Goal: Check status: Check status

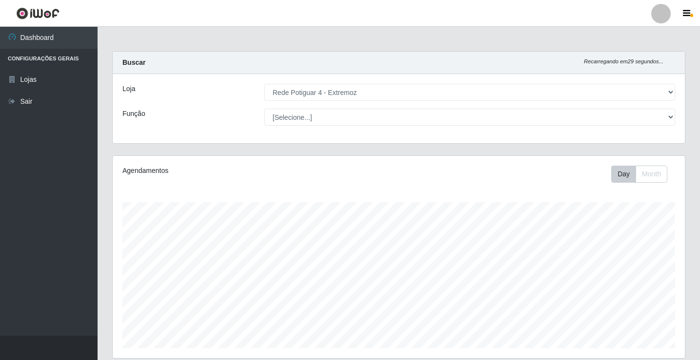
select select "78"
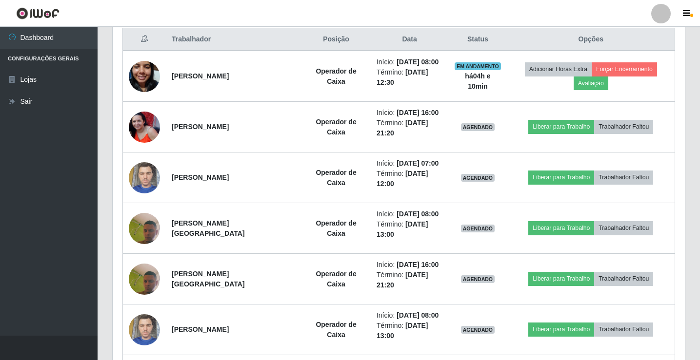
scroll to position [428, 0]
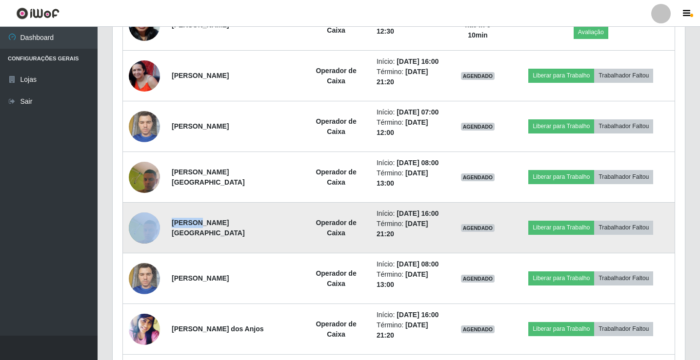
drag, startPoint x: 198, startPoint y: 224, endPoint x: 162, endPoint y: 229, distance: 37.0
click at [162, 229] on tr "Matheus do Nascimento de Lima Operador de Caixa Início: [DATE] 16:00 Término: […" at bounding box center [399, 228] width 552 height 51
copy tr "[PERSON_NAME]"
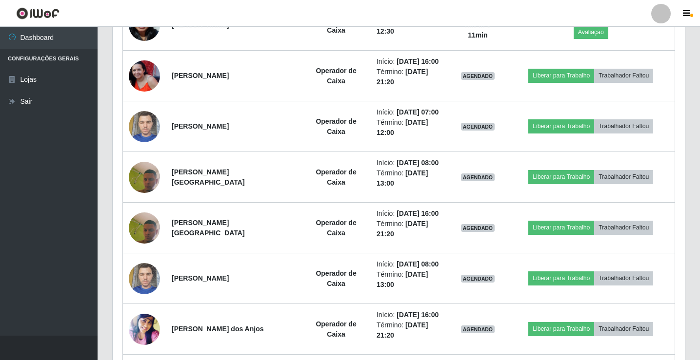
click at [117, 289] on div "Trabalhador Posição Data Status Opções [PERSON_NAME] de Araujo Operador de Caix…" at bounding box center [399, 267] width 572 height 601
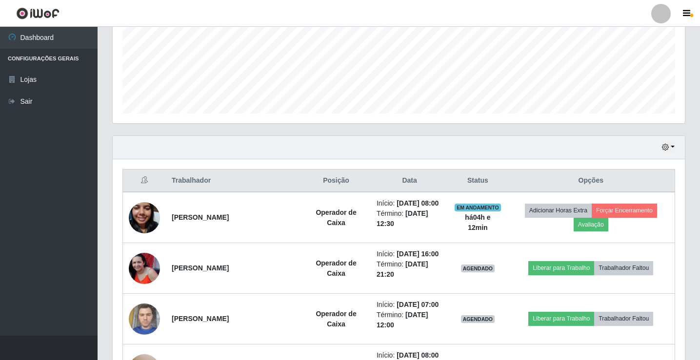
scroll to position [233, 0]
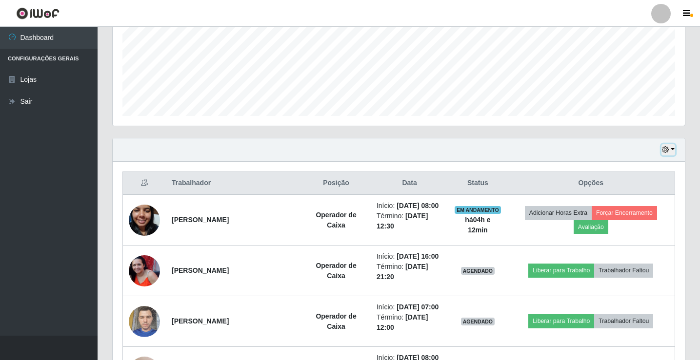
click at [669, 149] on button "button" at bounding box center [668, 149] width 14 height 11
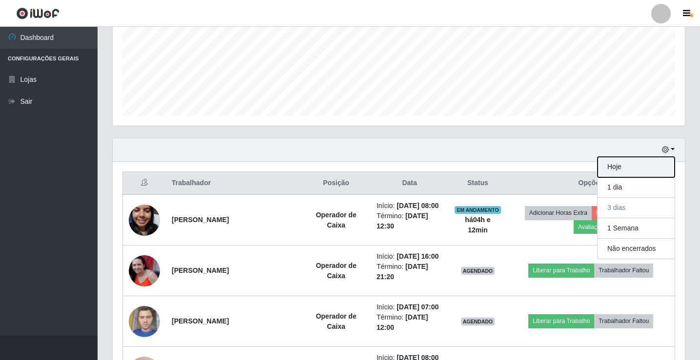
click at [640, 169] on button "Hoje" at bounding box center [635, 167] width 77 height 20
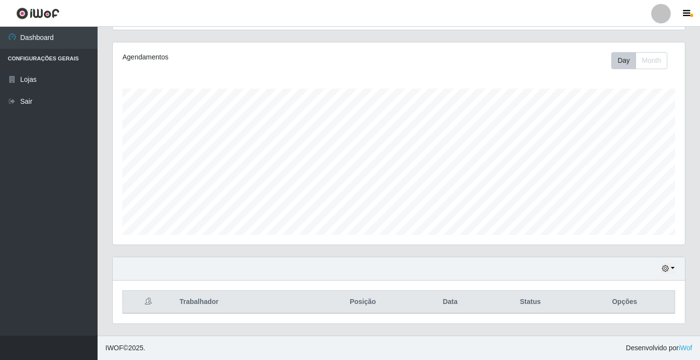
scroll to position [200, 0]
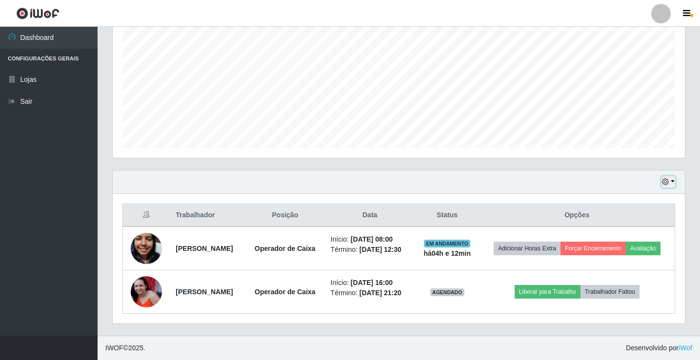
click at [668, 182] on icon "button" at bounding box center [665, 181] width 7 height 7
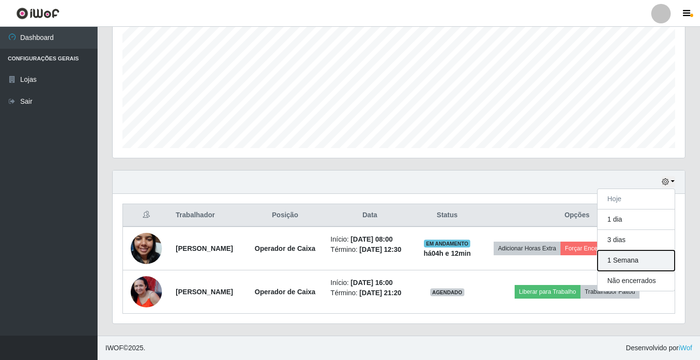
click at [628, 265] on button "1 Semana" at bounding box center [635, 261] width 77 height 20
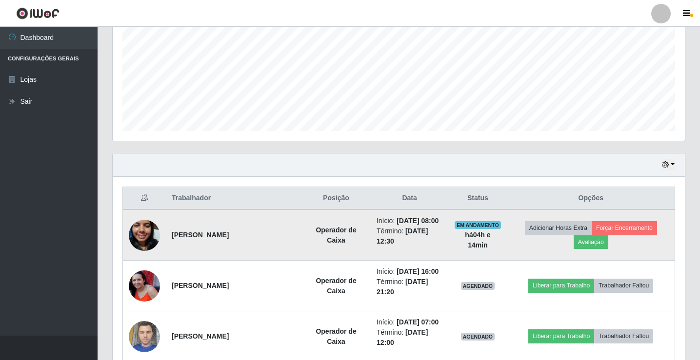
scroll to position [235, 0]
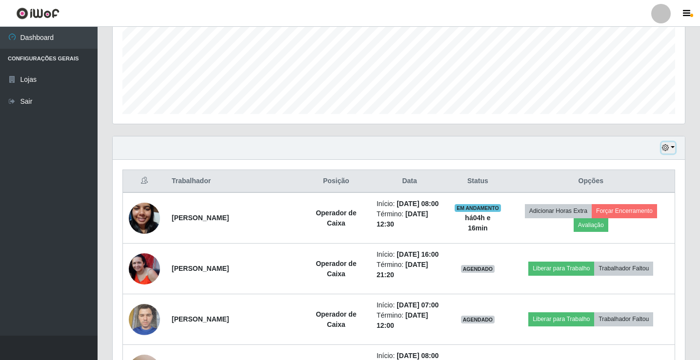
click at [668, 148] on icon "button" at bounding box center [665, 147] width 7 height 7
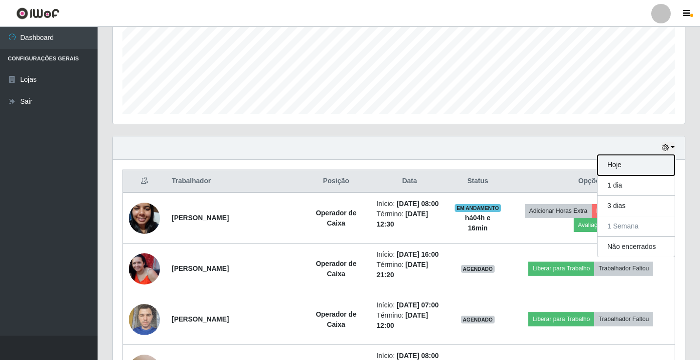
click at [632, 164] on button "Hoje" at bounding box center [635, 165] width 77 height 20
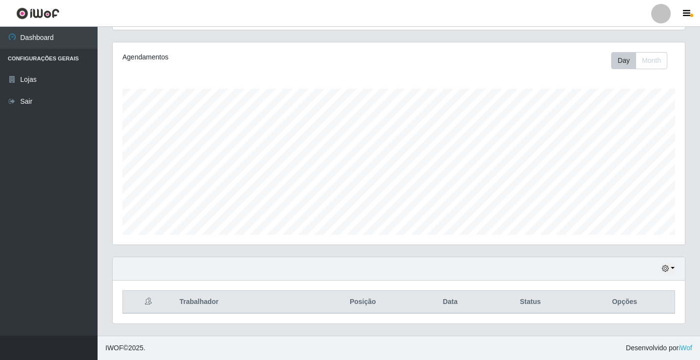
scroll to position [200, 0]
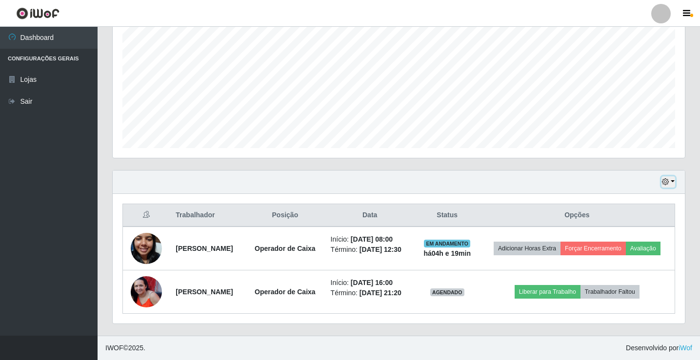
click at [667, 185] on icon "button" at bounding box center [665, 181] width 7 height 7
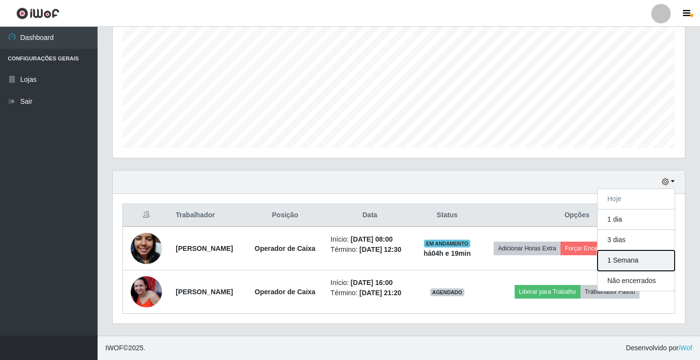
click at [611, 263] on button "1 Semana" at bounding box center [635, 261] width 77 height 20
